Goal: Information Seeking & Learning: Learn about a topic

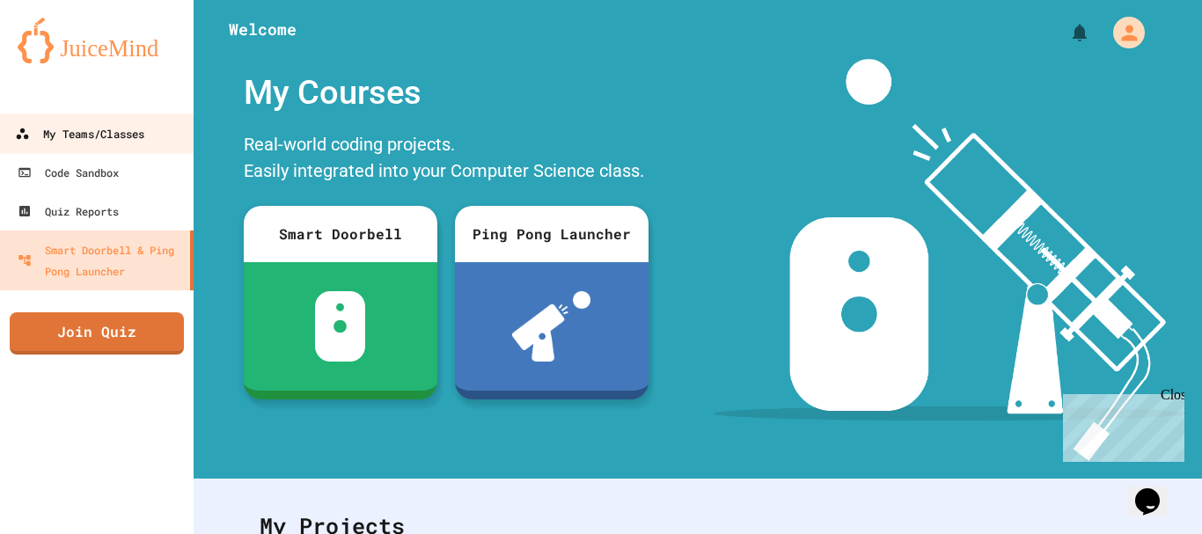
click at [126, 129] on div "My Teams/Classes" at bounding box center [79, 134] width 129 height 22
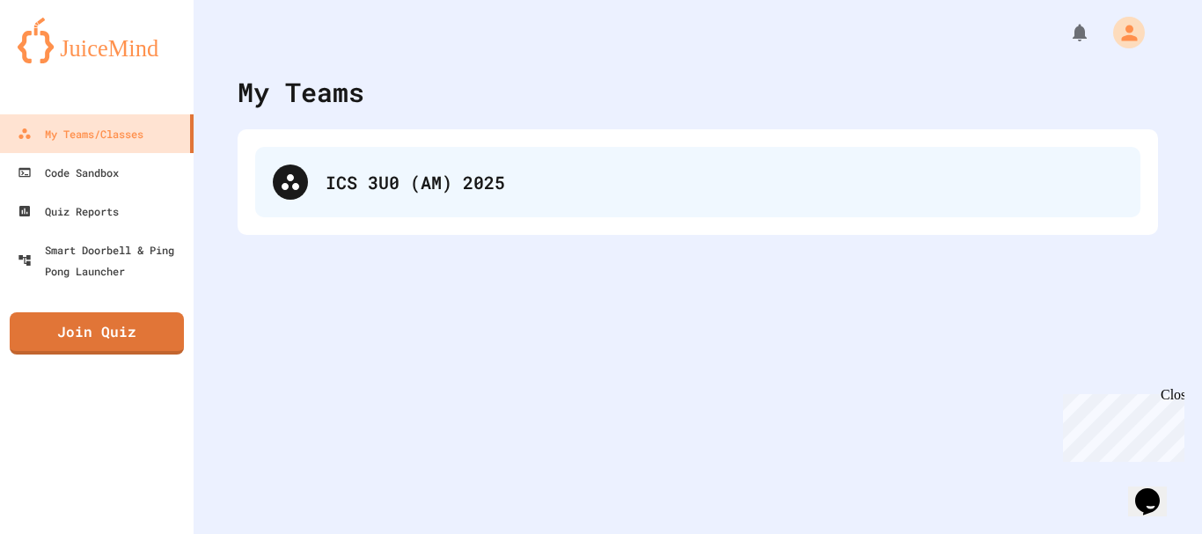
click at [542, 190] on div "ICS 3U0 (AM) 2025" at bounding box center [724, 182] width 797 height 26
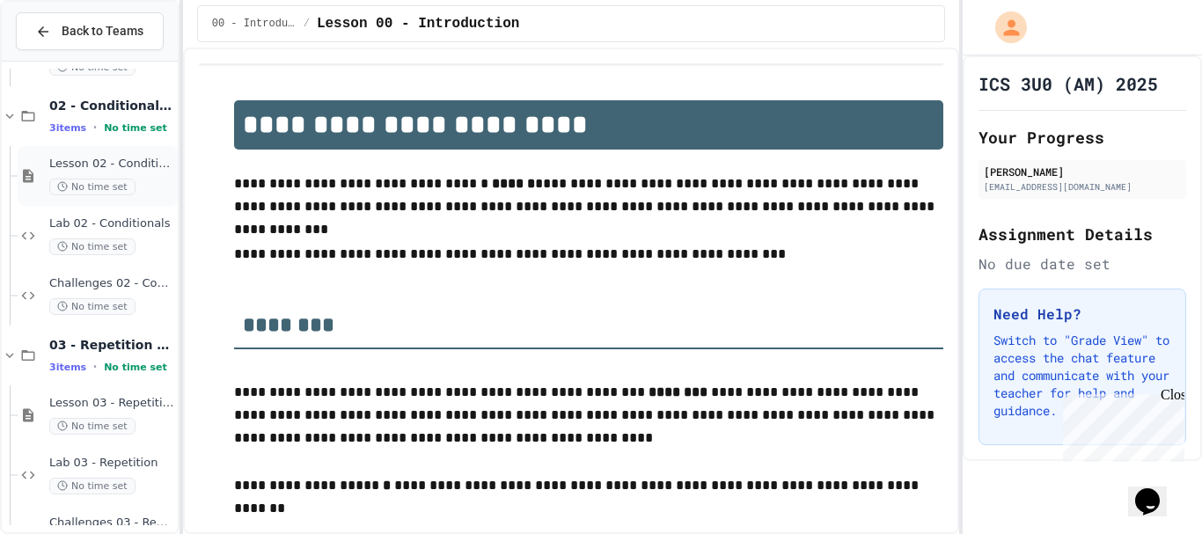
scroll to position [402, 0]
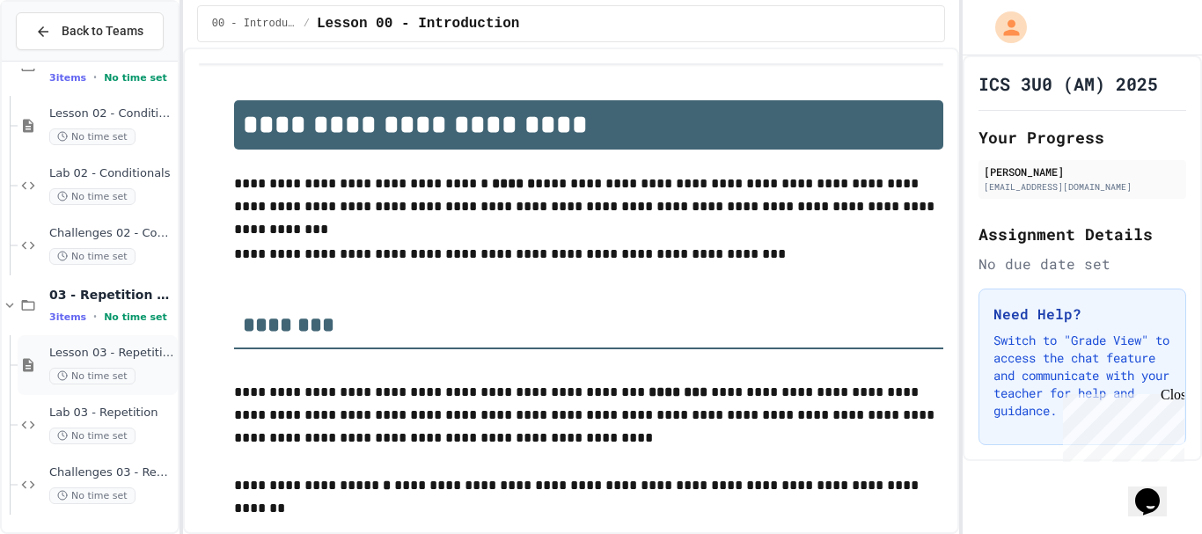
click at [107, 347] on span "Lesson 03 - Repetition" at bounding box center [111, 353] width 125 height 15
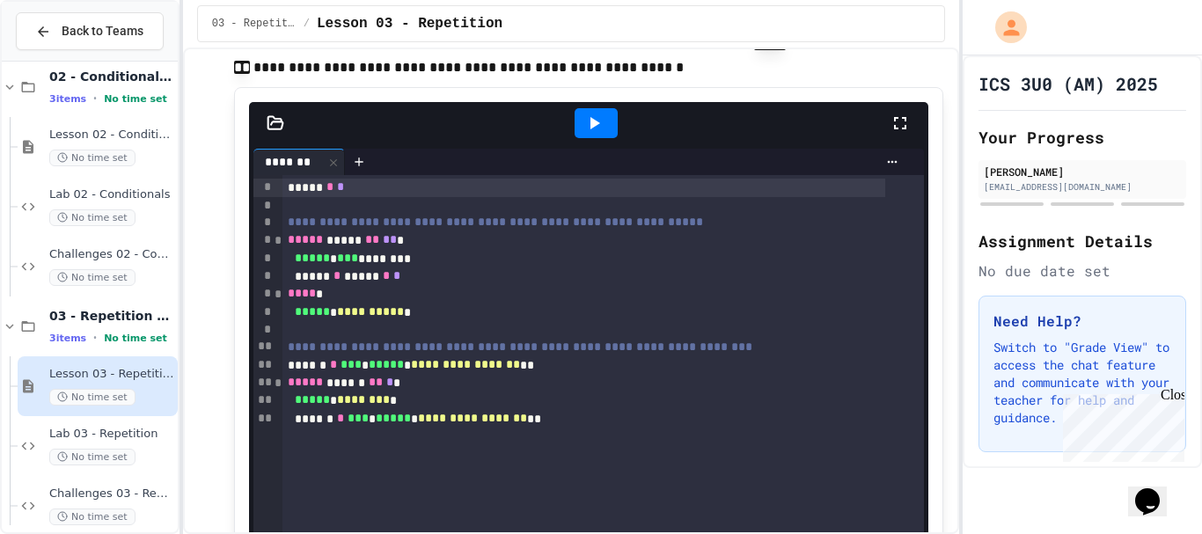
scroll to position [264, 0]
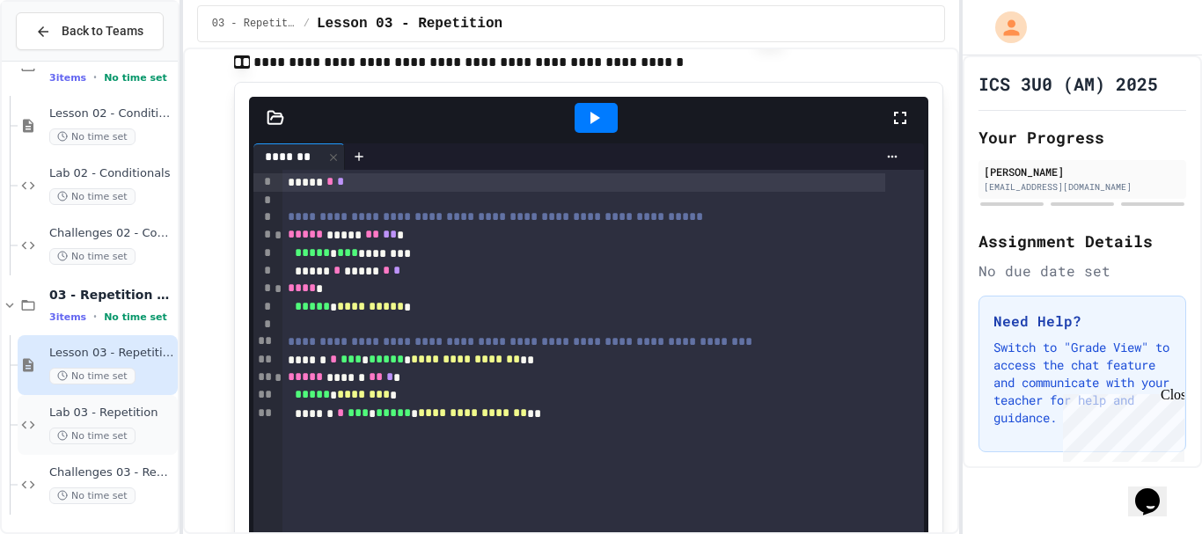
click at [134, 404] on div "Lab 03 - Repetition No time set" at bounding box center [98, 425] width 160 height 60
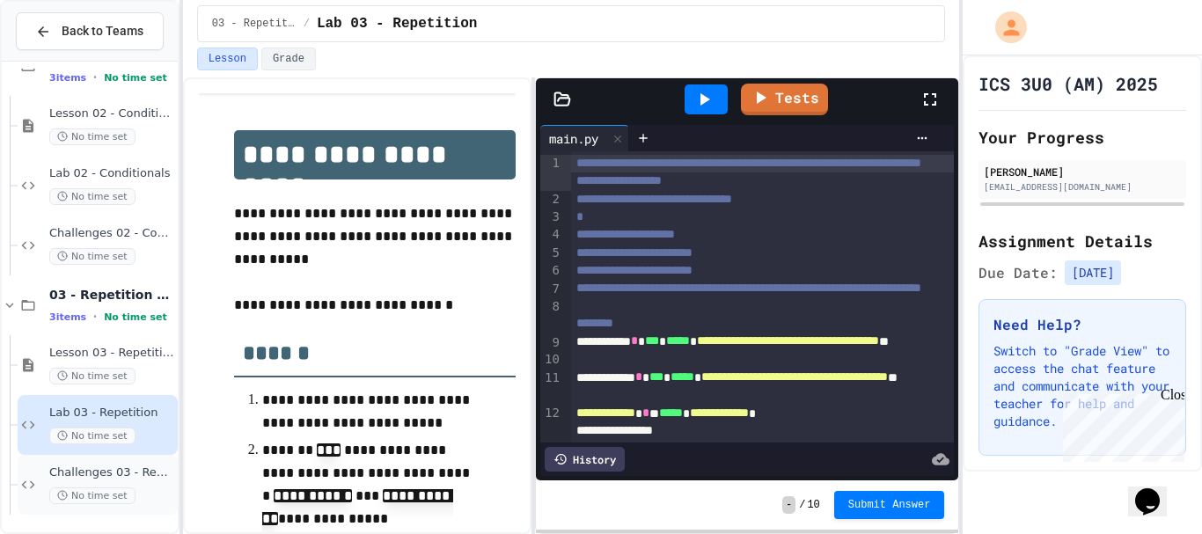
click at [146, 458] on div "Challenges 03 - Repetition No time set" at bounding box center [98, 485] width 160 height 60
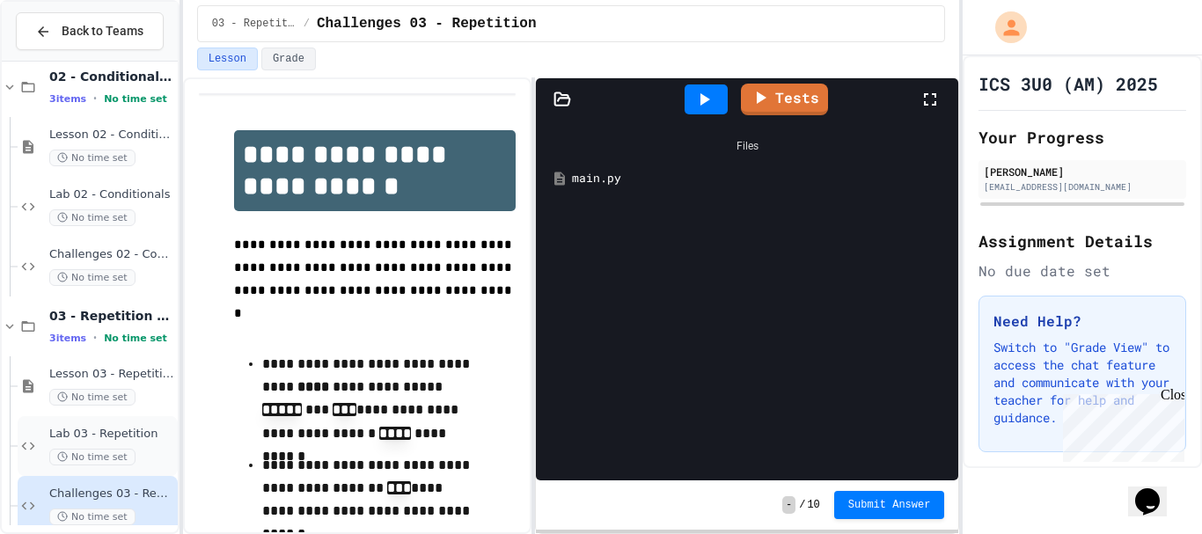
click at [136, 438] on span "Lab 03 - Repetition" at bounding box center [111, 434] width 125 height 15
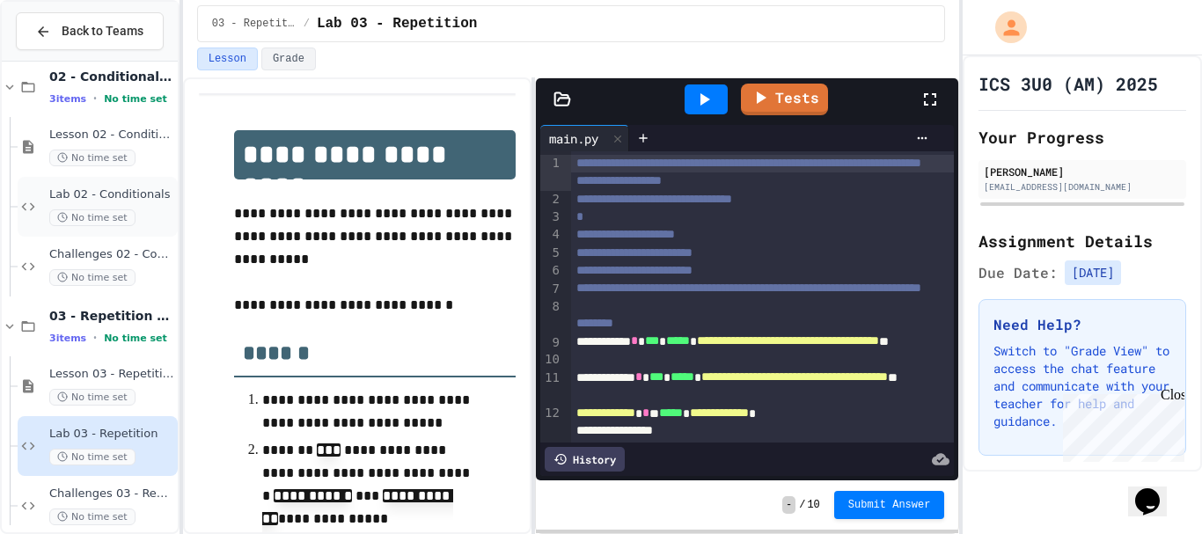
click at [105, 198] on span "Lab 02 - Conditionals" at bounding box center [111, 194] width 125 height 15
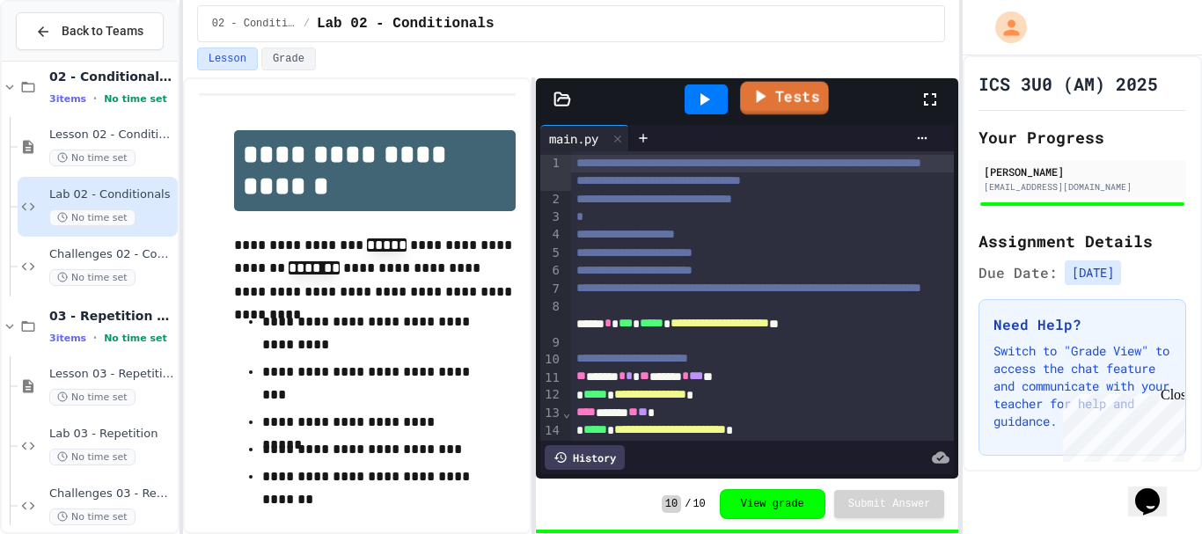
click at [785, 99] on link "Tests" at bounding box center [784, 98] width 89 height 33
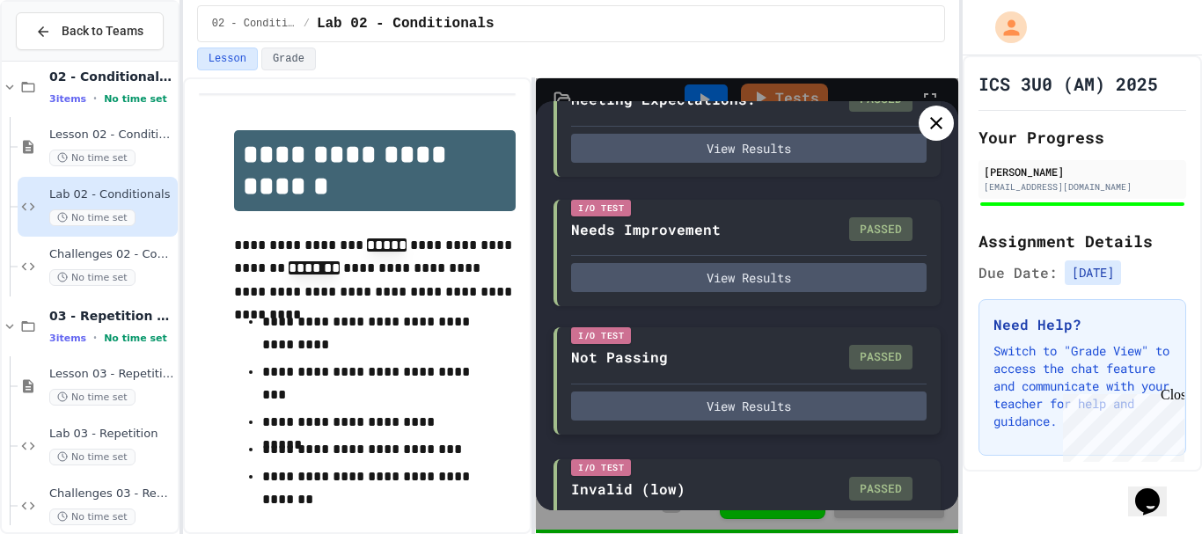
scroll to position [656, 0]
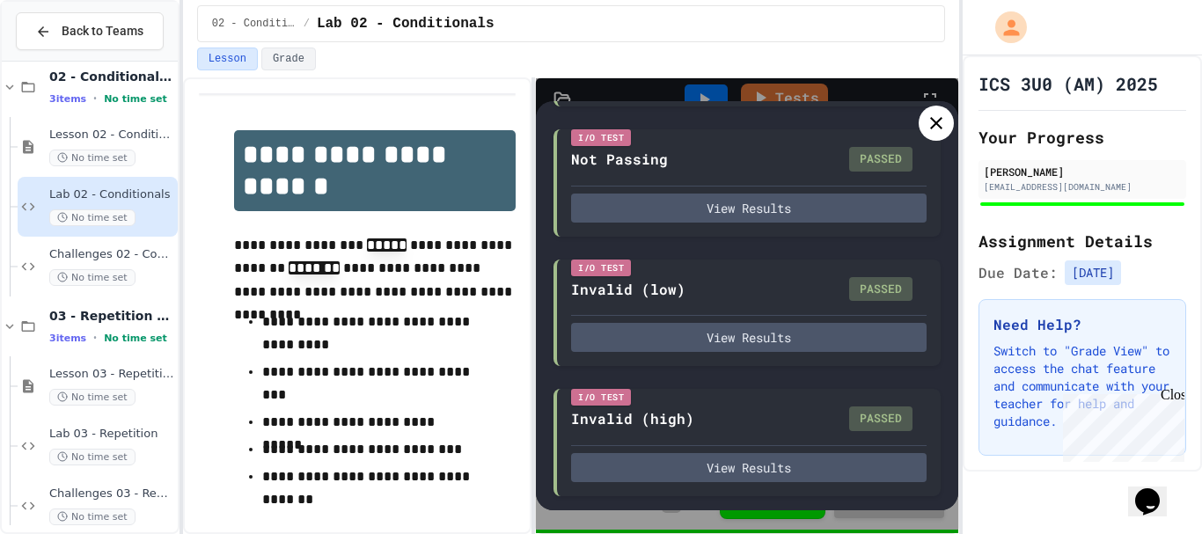
click at [930, 134] on div at bounding box center [936, 123] width 35 height 35
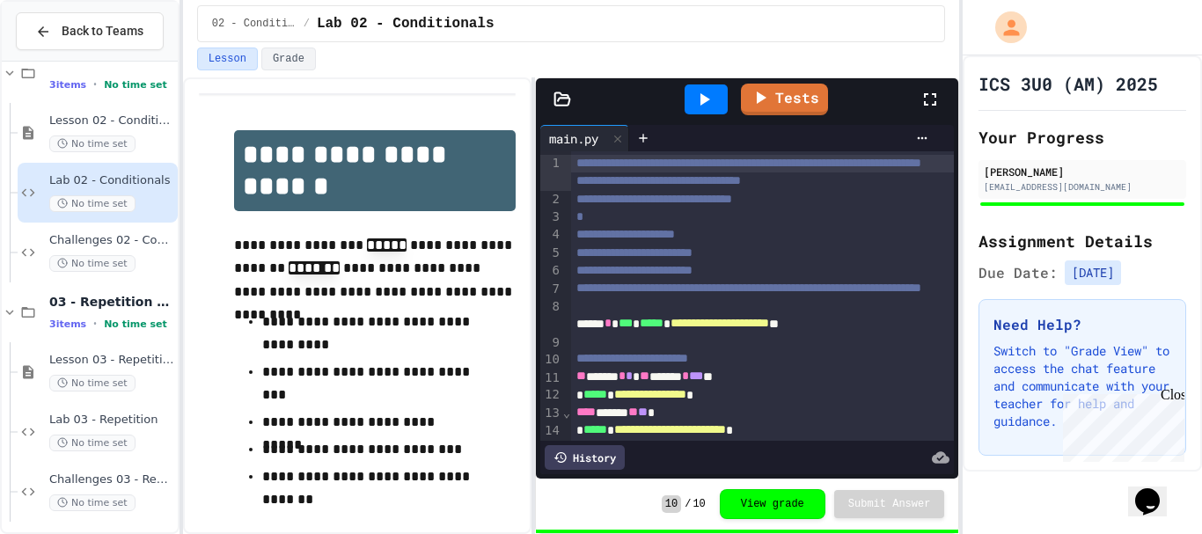
scroll to position [402, 0]
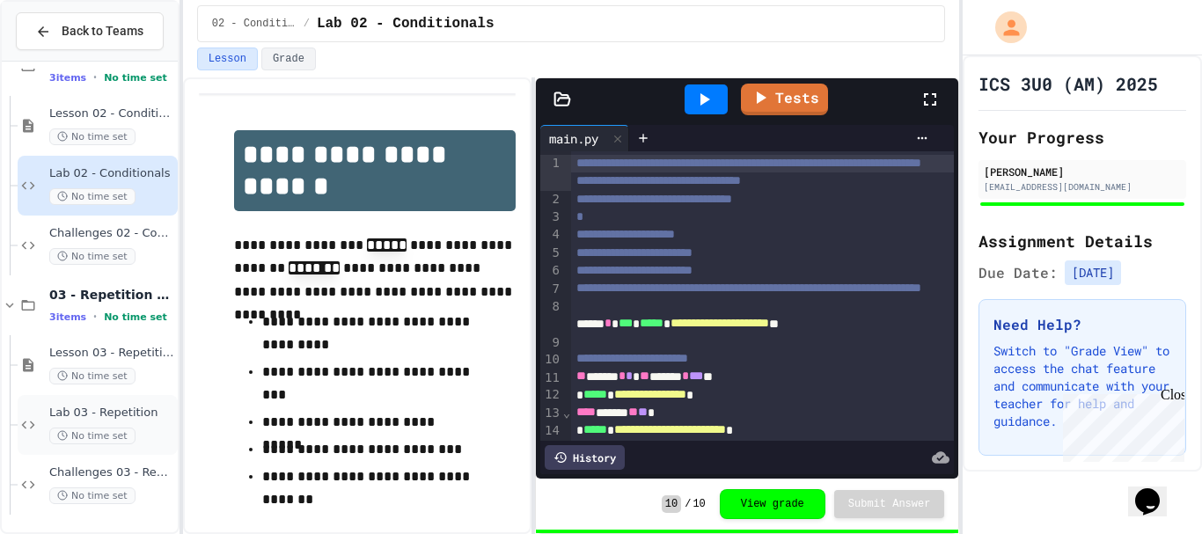
click at [21, 419] on icon at bounding box center [28, 425] width 21 height 16
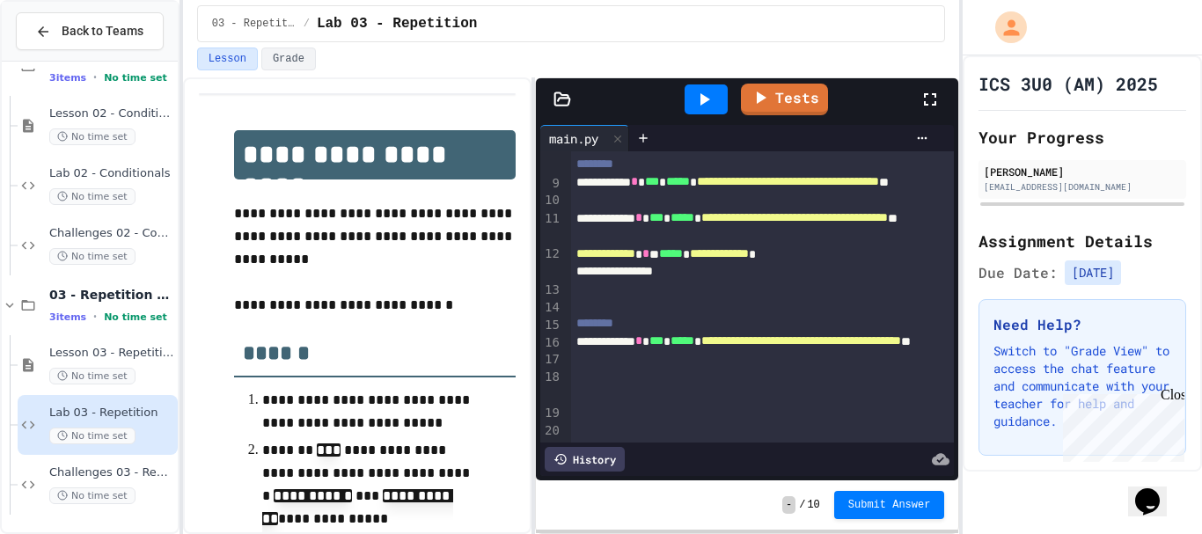
scroll to position [186, 0]
click at [798, 104] on link "Tests" at bounding box center [784, 100] width 87 height 32
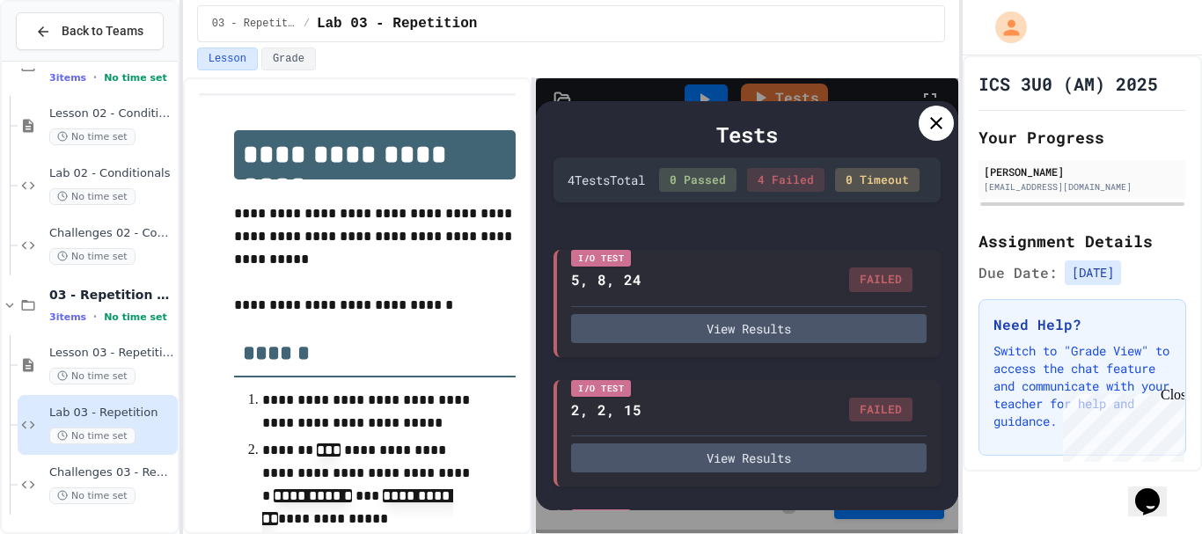
click at [946, 118] on icon at bounding box center [936, 123] width 21 height 21
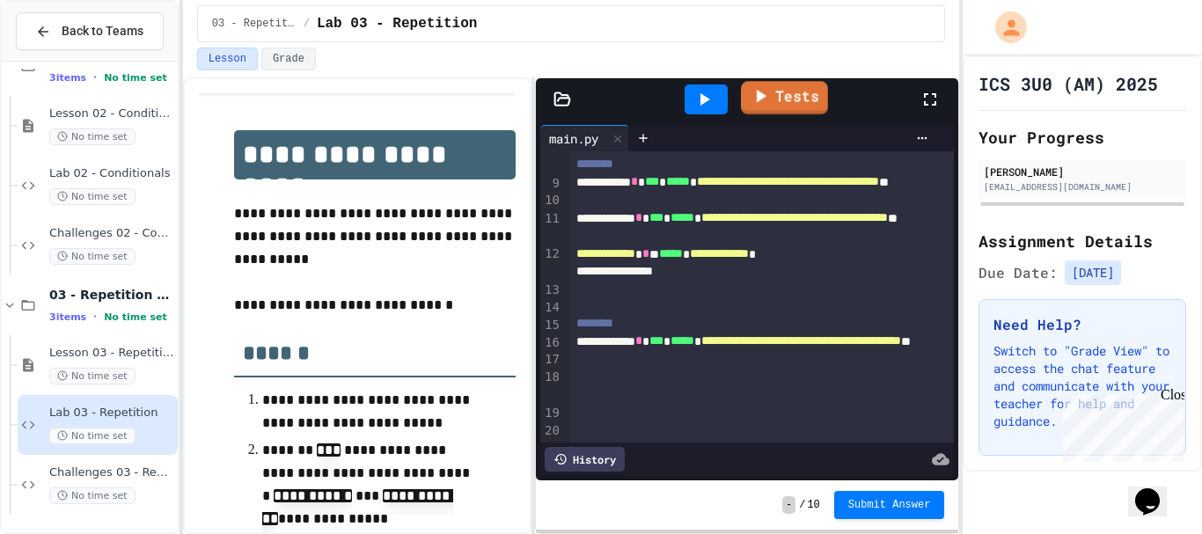
click at [783, 97] on link "Tests" at bounding box center [784, 97] width 87 height 33
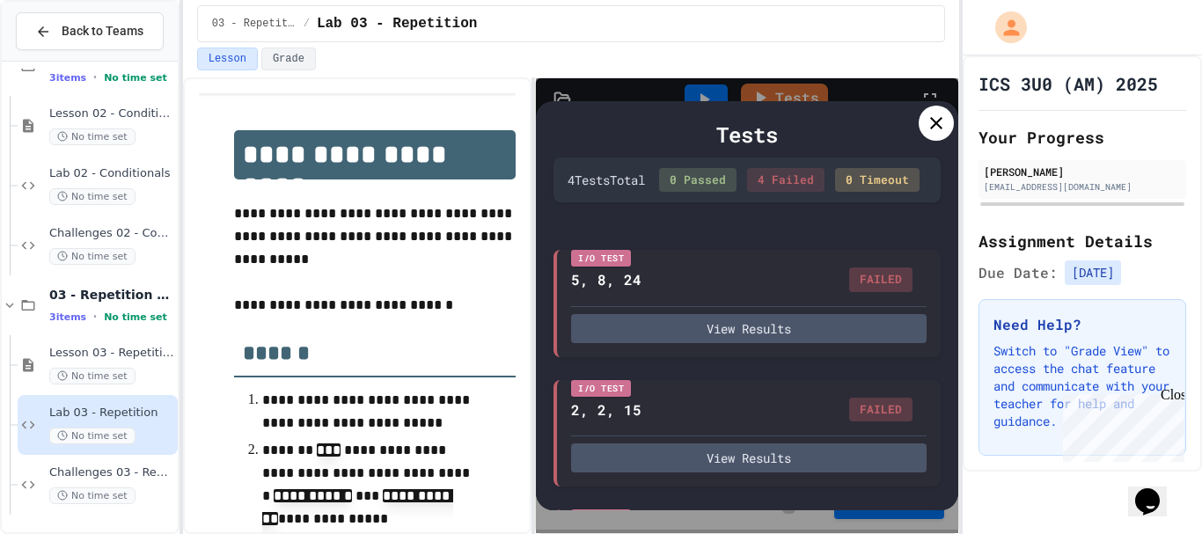
scroll to position [176, 0]
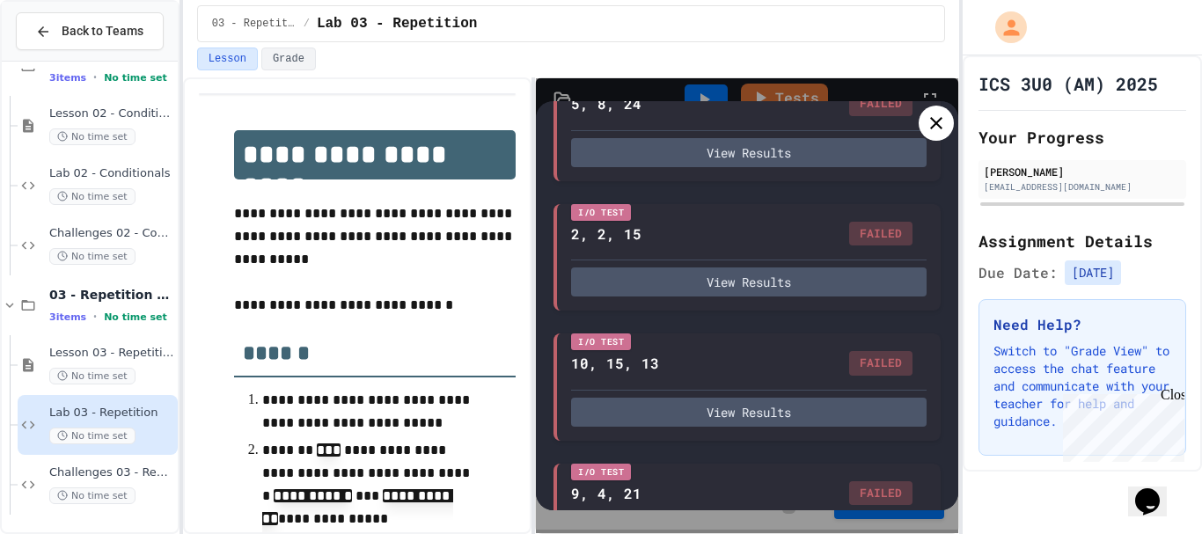
click at [943, 124] on icon at bounding box center [936, 123] width 21 height 21
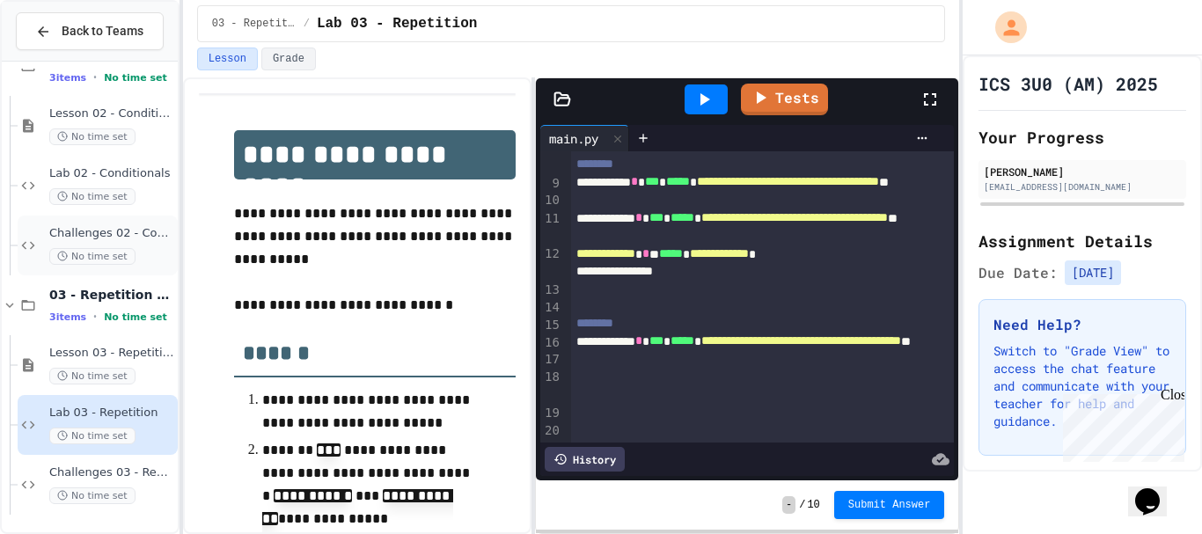
scroll to position [186, 0]
click at [658, 396] on div at bounding box center [762, 394] width 383 height 18
click at [610, 447] on div "History" at bounding box center [585, 459] width 80 height 25
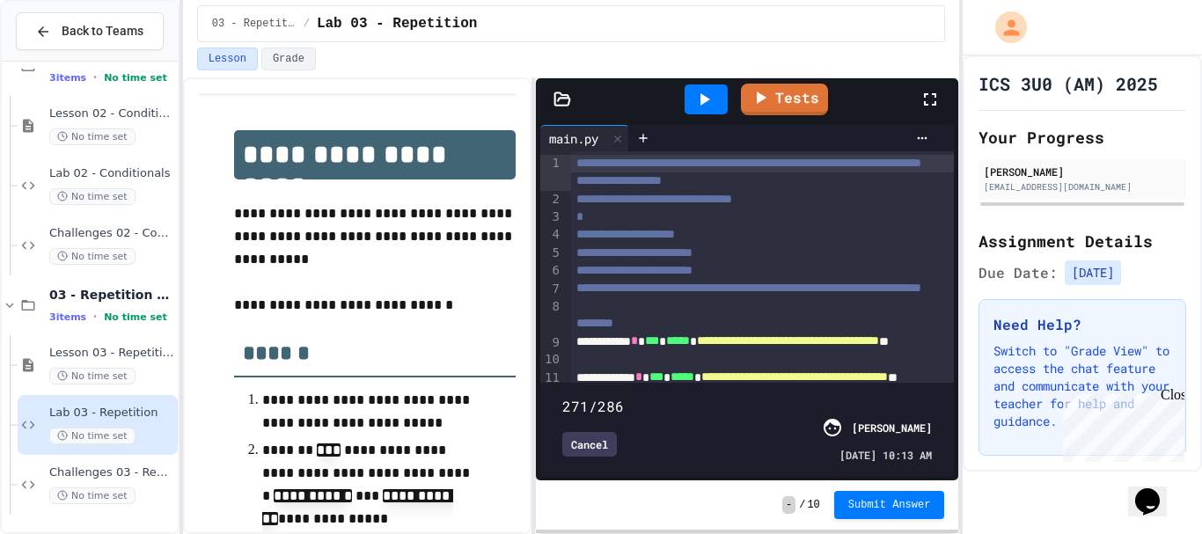
drag, startPoint x: 923, startPoint y: 372, endPoint x: 899, endPoint y: 382, distance: 25.7
click at [562, 397] on span at bounding box center [562, 397] width 0 height 0
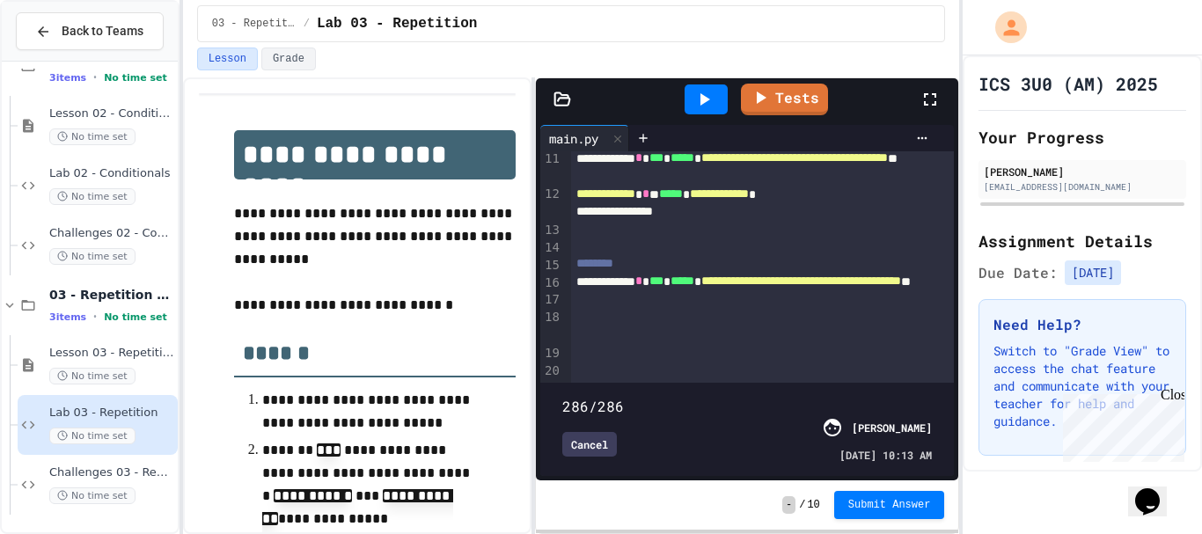
click at [959, 371] on div "**********" at bounding box center [747, 305] width 424 height 457
type input "***"
drag, startPoint x: 909, startPoint y: 372, endPoint x: 969, endPoint y: 370, distance: 59.9
click at [968, 371] on div "**********" at bounding box center [601, 267] width 1202 height 534
click at [594, 436] on div "Cancel" at bounding box center [589, 444] width 55 height 25
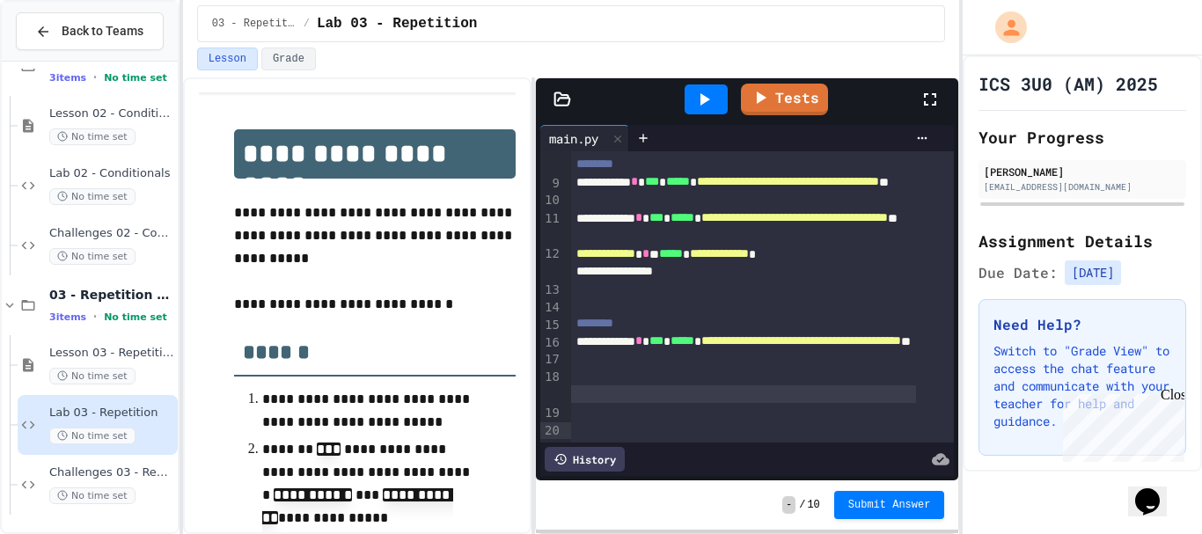
scroll to position [0, 0]
